Goal: Task Accomplishment & Management: Manage account settings

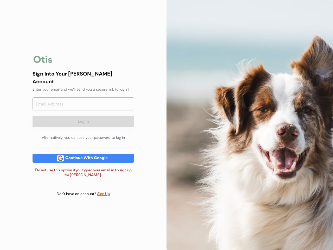
click at [166, 125] on div at bounding box center [249, 125] width 166 height 250
click at [83, 125] on div "Log In Alternatively, you can use your password to log in" at bounding box center [83, 120] width 101 height 46
click at [43, 63] on div at bounding box center [43, 59] width 21 height 10
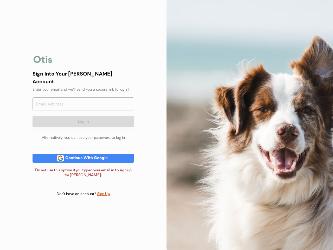
click at [83, 106] on input "email" at bounding box center [83, 103] width 101 height 13
click at [83, 81] on div "Sign Into Your [PERSON_NAME] Account" at bounding box center [83, 78] width 101 height 16
click at [83, 77] on div "Sign Into Your [PERSON_NAME] Account" at bounding box center [83, 78] width 101 height 16
click at [83, 87] on div "Enter your email and we’ll send you a secure link to log in!" at bounding box center [83, 89] width 101 height 5
click at [83, 117] on button "Log In" at bounding box center [83, 121] width 101 height 12
